Goal: Task Accomplishment & Management: Complete application form

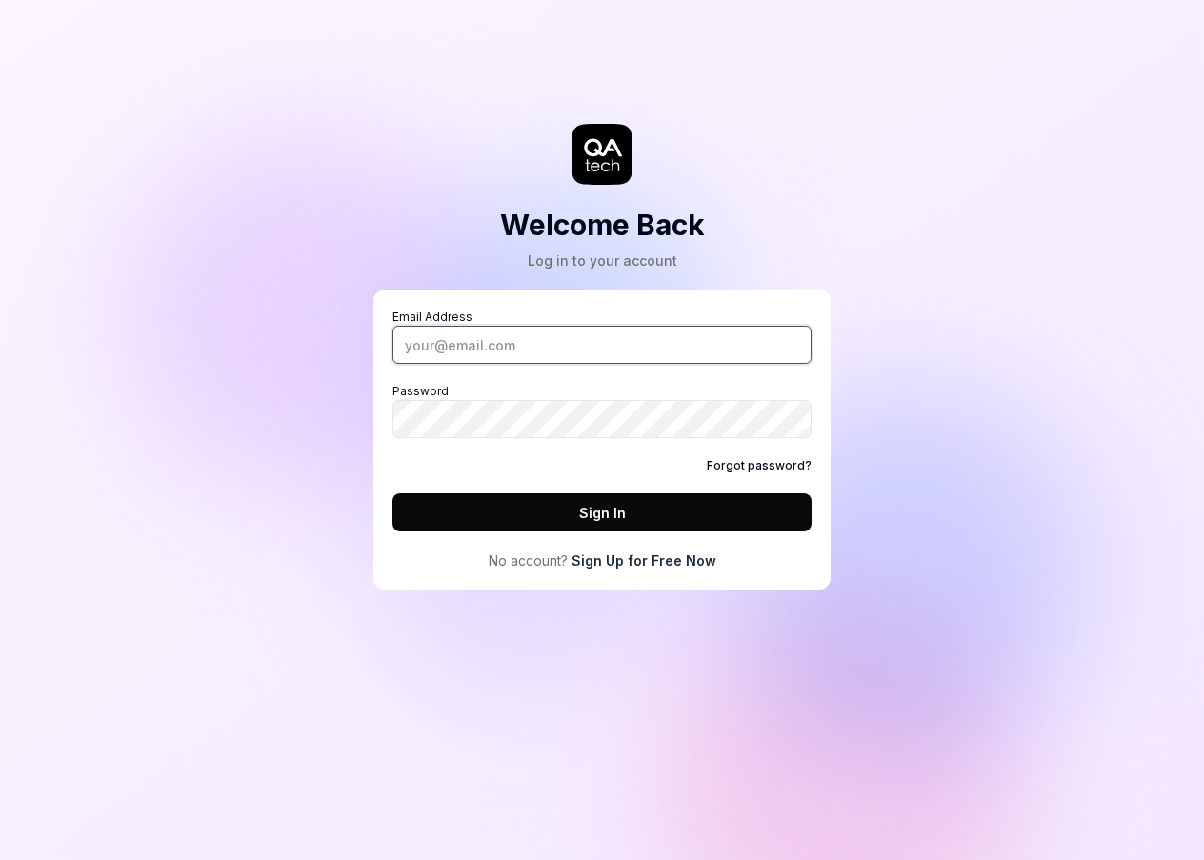
type input "[EMAIL_ADDRESS][PERSON_NAME][DOMAIN_NAME]"
click at [544, 511] on button "Sign In" at bounding box center [601, 512] width 419 height 38
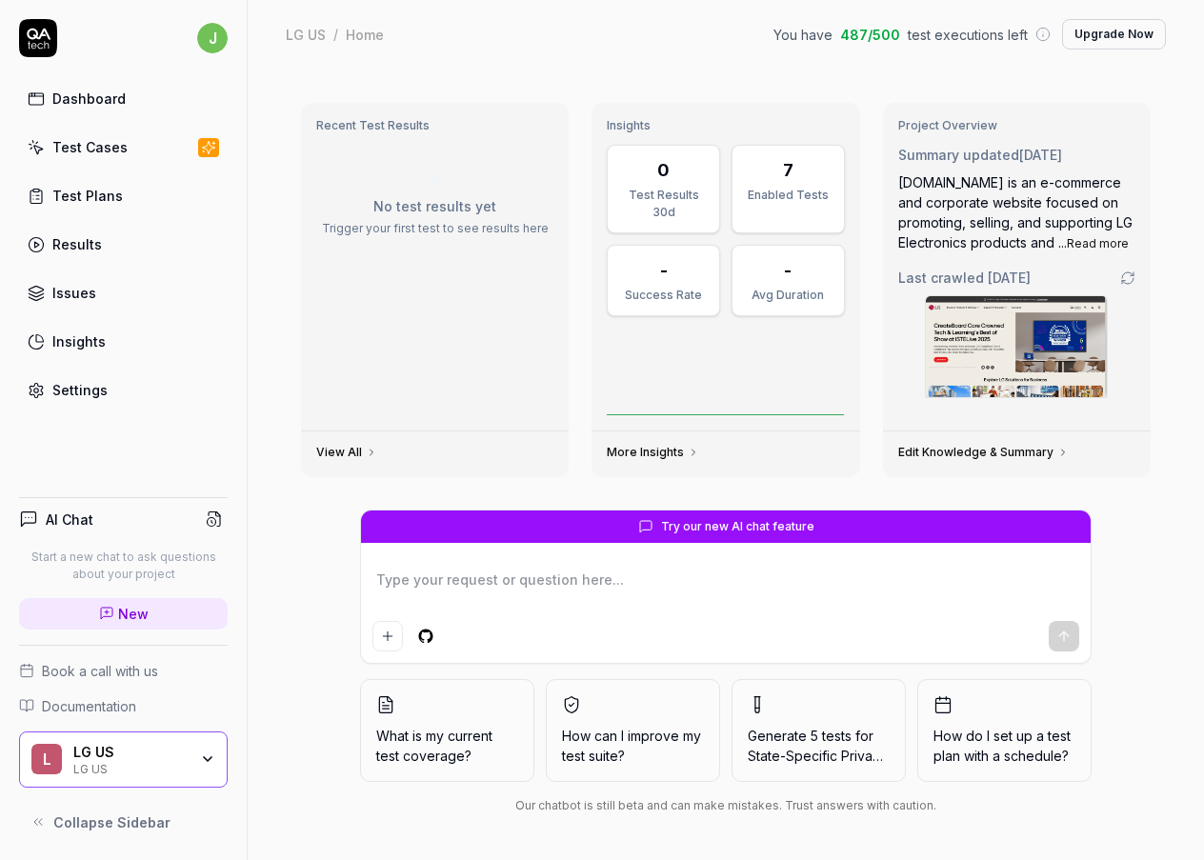
click at [861, 39] on span "487 / 500" at bounding box center [870, 35] width 60 height 20
click at [70, 132] on link "Test Cases" at bounding box center [123, 147] width 209 height 37
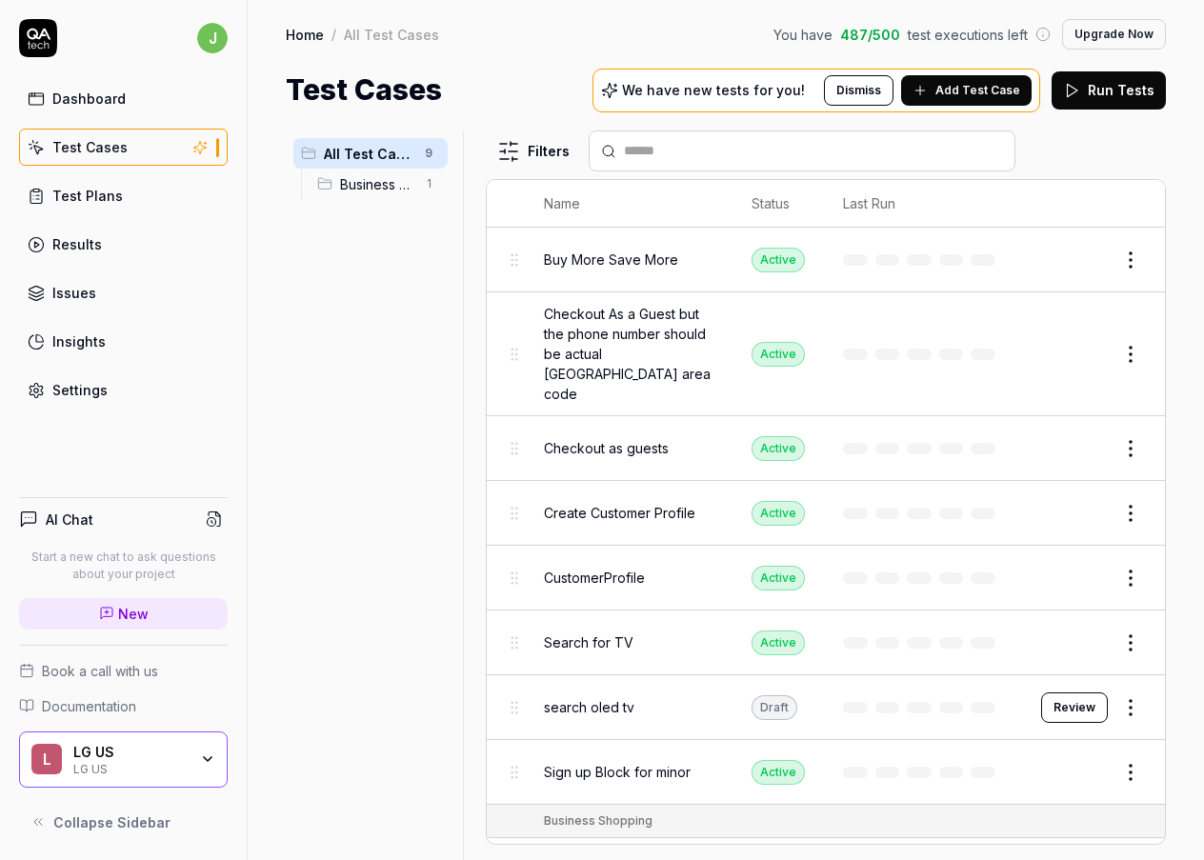
click at [81, 105] on div "Dashboard" at bounding box center [88, 99] width 73 height 20
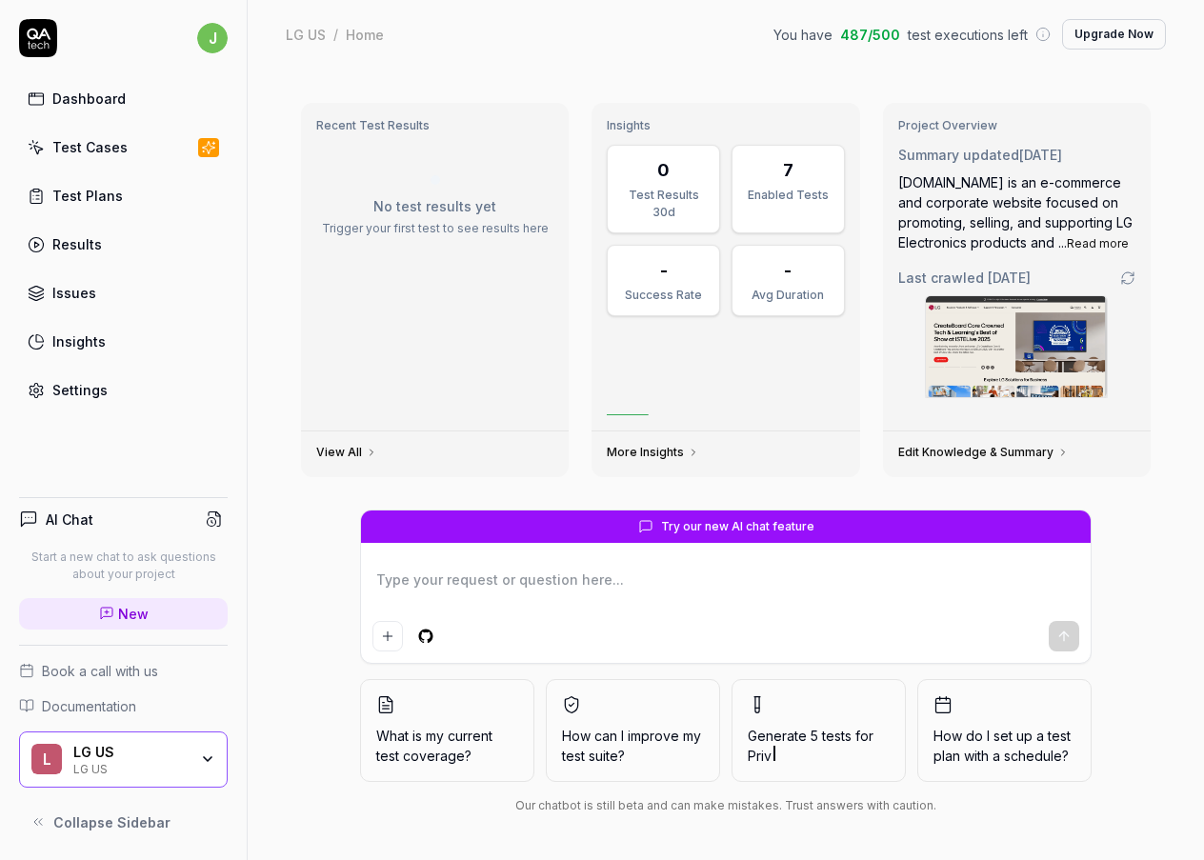
click at [81, 101] on div "Dashboard" at bounding box center [88, 99] width 73 height 20
click at [81, 89] on div "Dashboard" at bounding box center [88, 99] width 73 height 20
click at [35, 37] on icon at bounding box center [38, 38] width 38 height 38
type textarea "*"
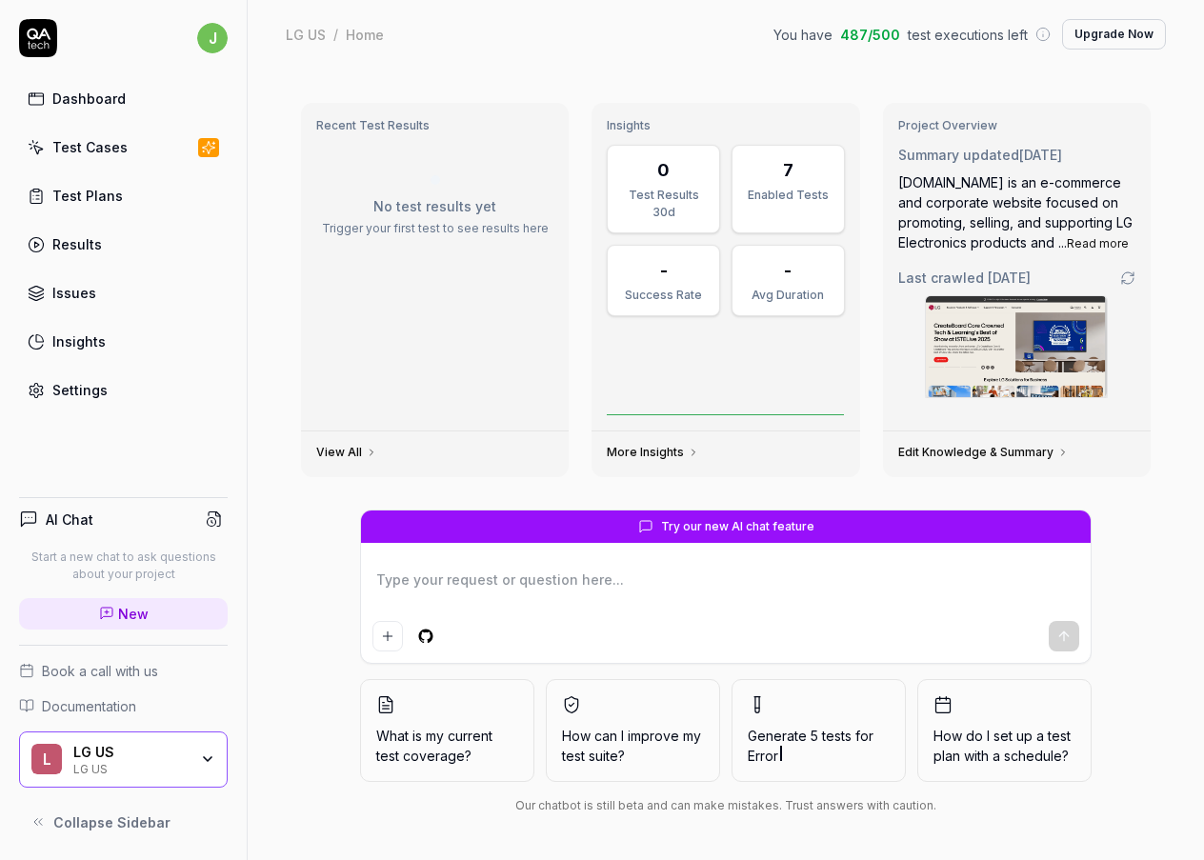
click at [120, 198] on link "Test Plans" at bounding box center [123, 195] width 209 height 37
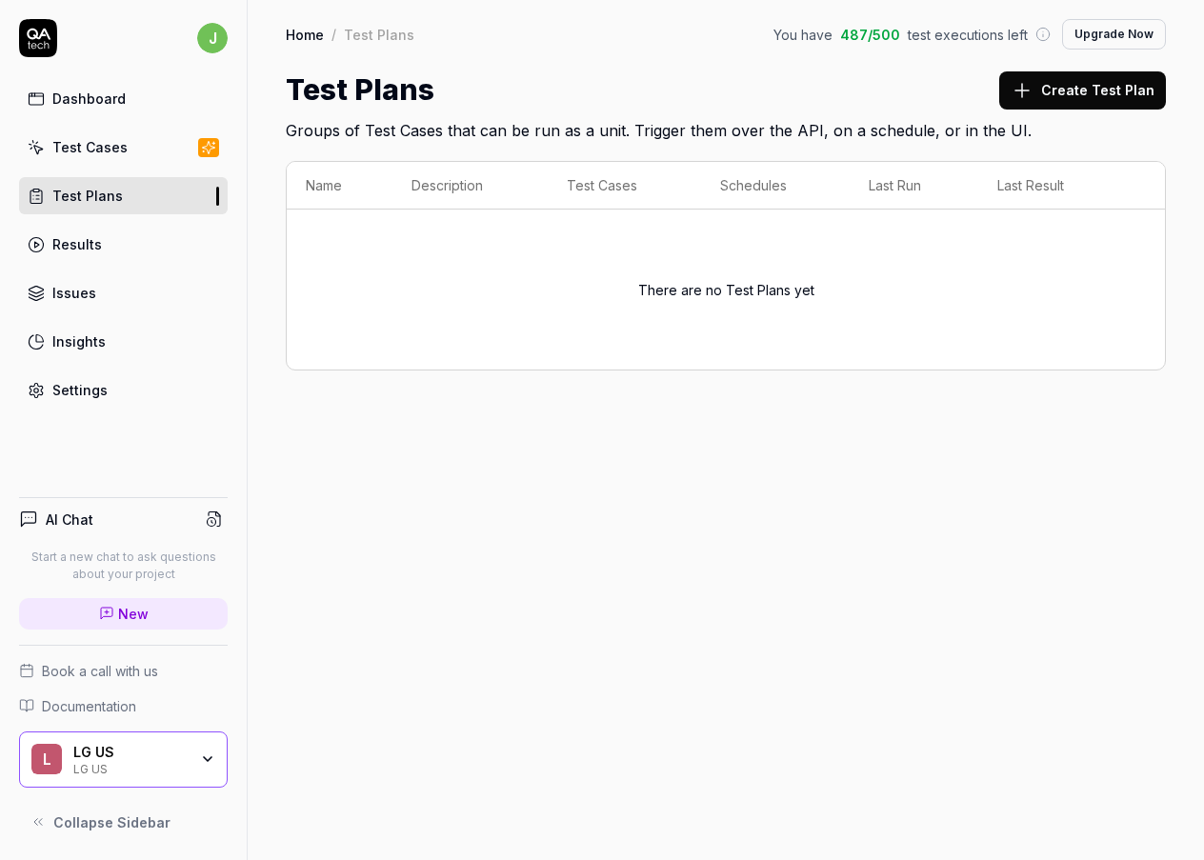
click at [1083, 98] on button "Create Test Plan" at bounding box center [1082, 90] width 167 height 38
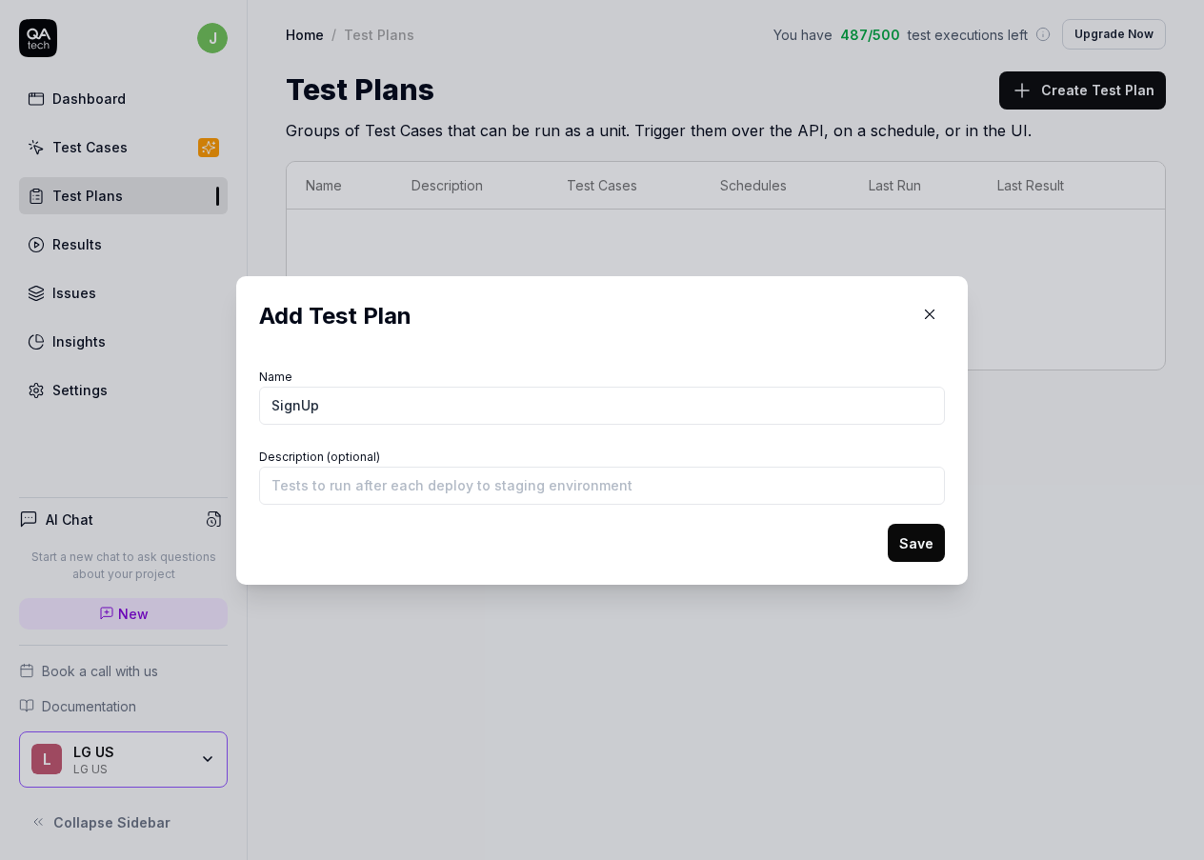
type input "SignUp"
click at [909, 526] on button "Save" at bounding box center [916, 543] width 57 height 38
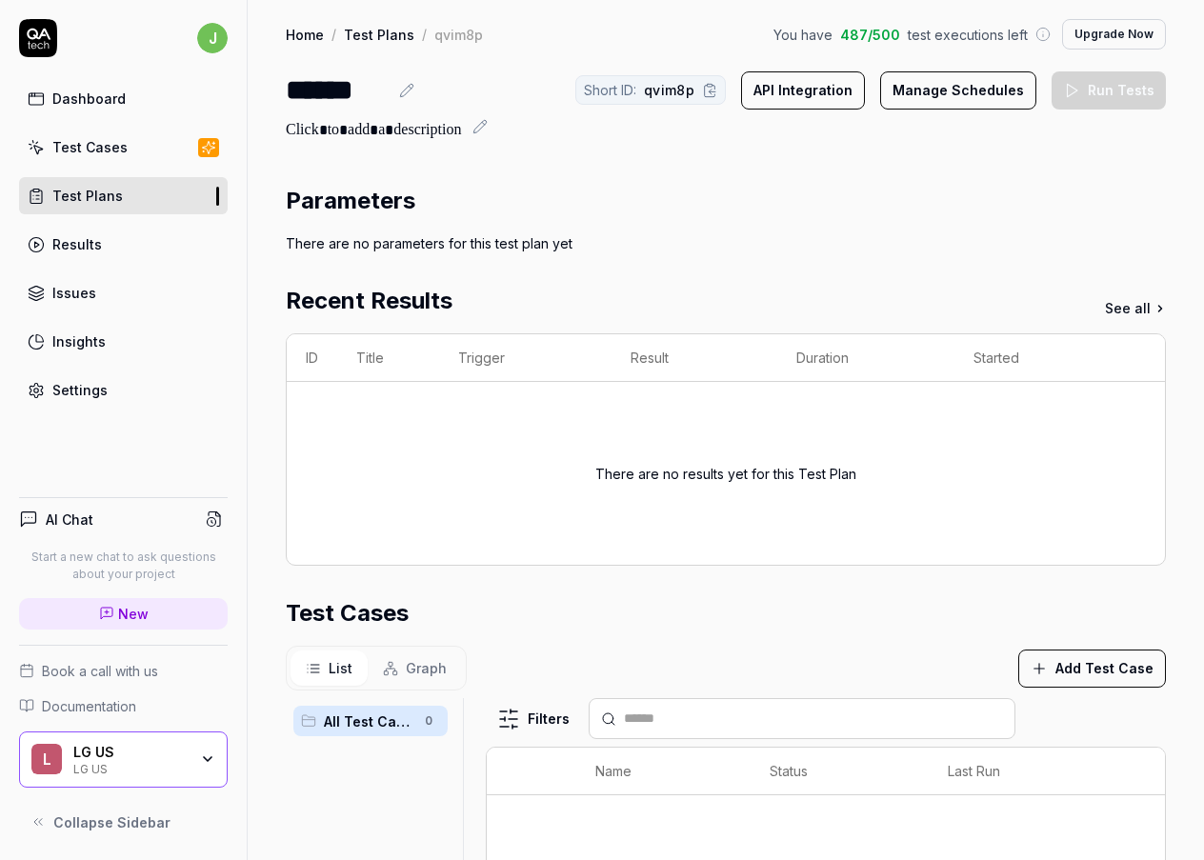
drag, startPoint x: 724, startPoint y: 305, endPoint x: 403, endPoint y: 433, distance: 345.8
click at [403, 433] on div "There are no results yet for this Test Plan" at bounding box center [726, 473] width 840 height 137
click at [1099, 659] on button "Add Test Case" at bounding box center [1092, 669] width 148 height 38
